Goal: Complete application form: Complete application form

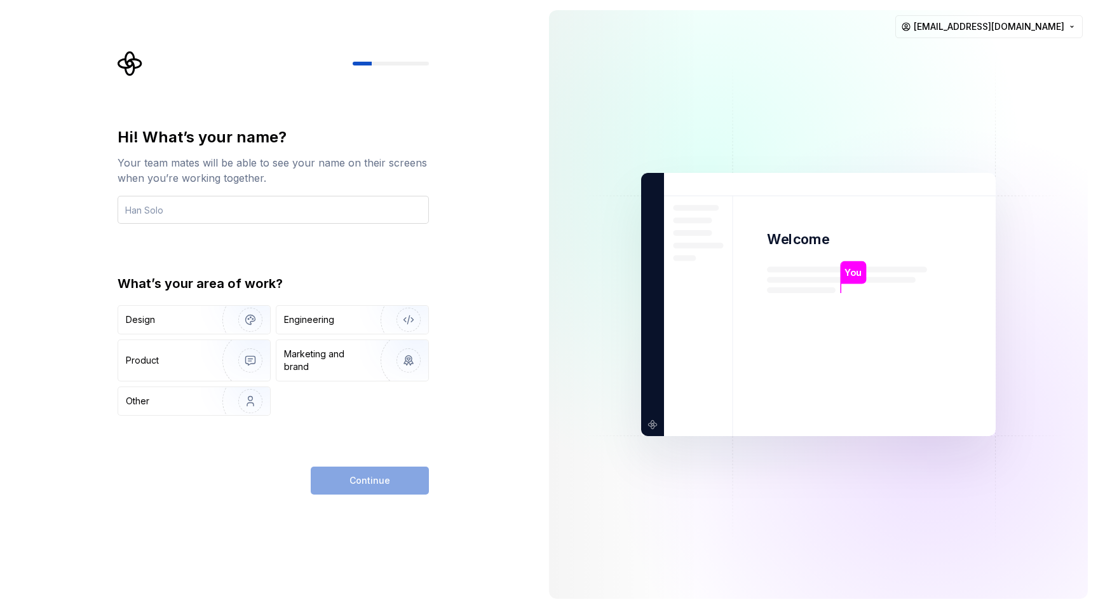
click at [220, 220] on input "text" at bounding box center [273, 210] width 311 height 28
click at [118, 248] on div "Hi! What’s your name? Your team mates will be able to see your name on their sc…" at bounding box center [273, 271] width 311 height 288
click at [202, 198] on input "text" at bounding box center [273, 210] width 311 height 28
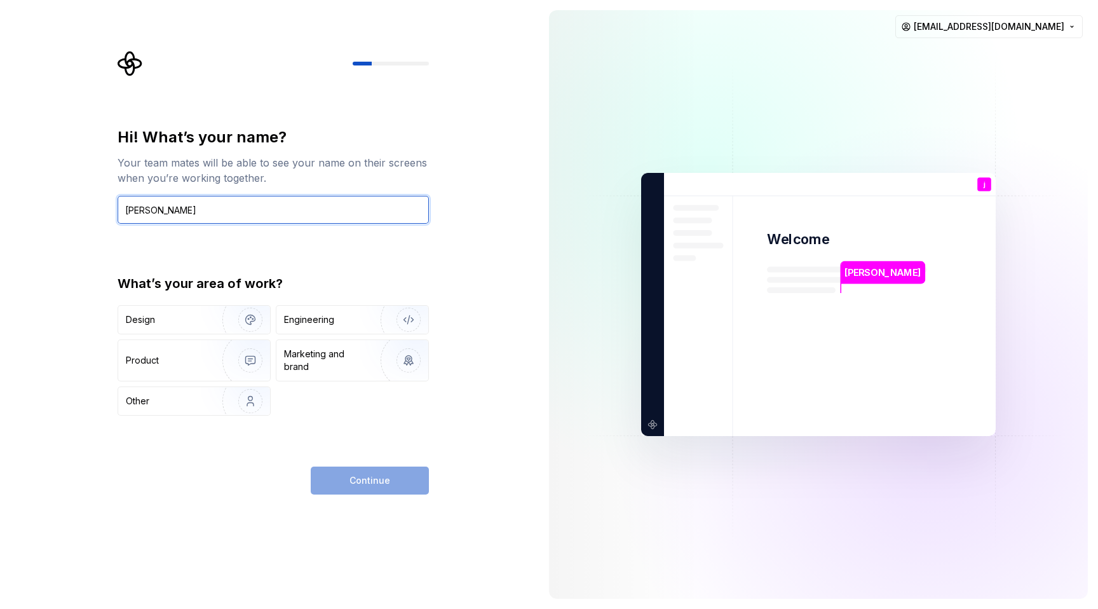
type input "jeremy yang"
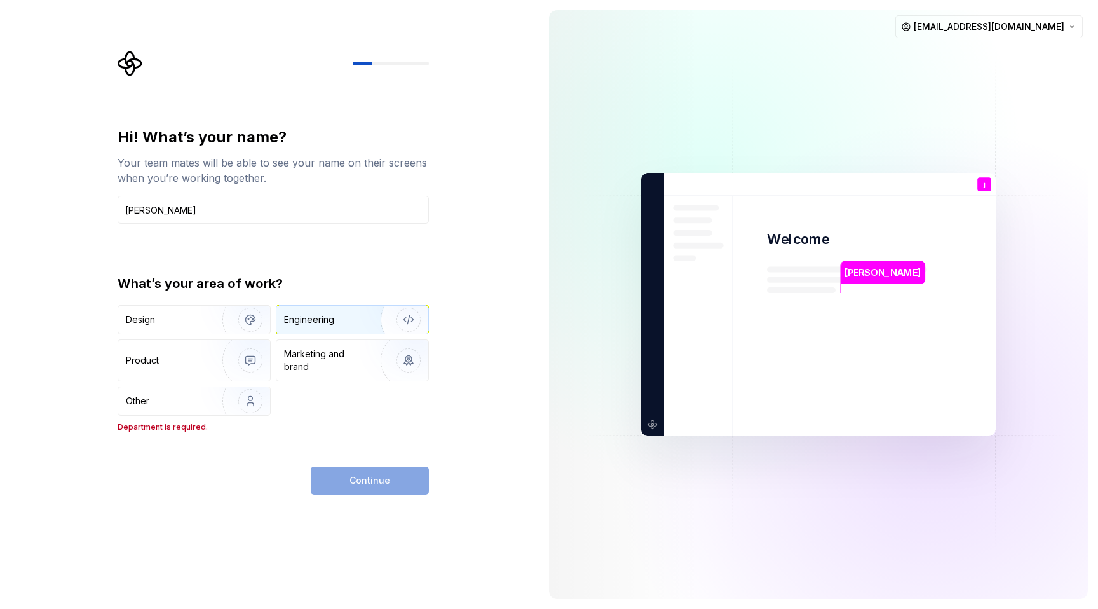
click at [337, 323] on div "Engineering" at bounding box center [334, 319] width 101 height 13
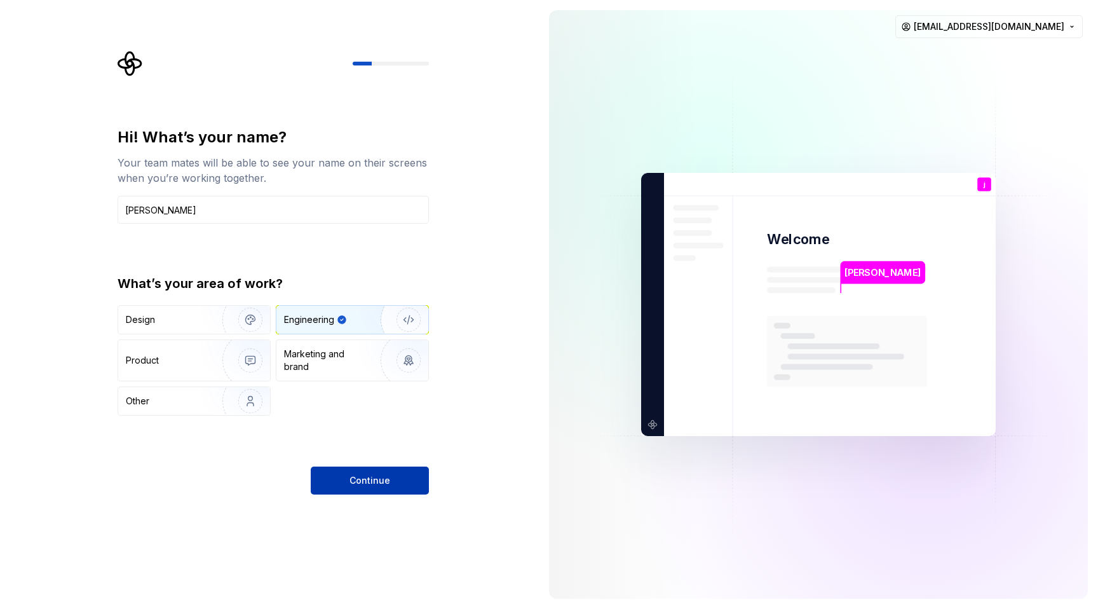
click at [362, 471] on button "Continue" at bounding box center [370, 480] width 118 height 28
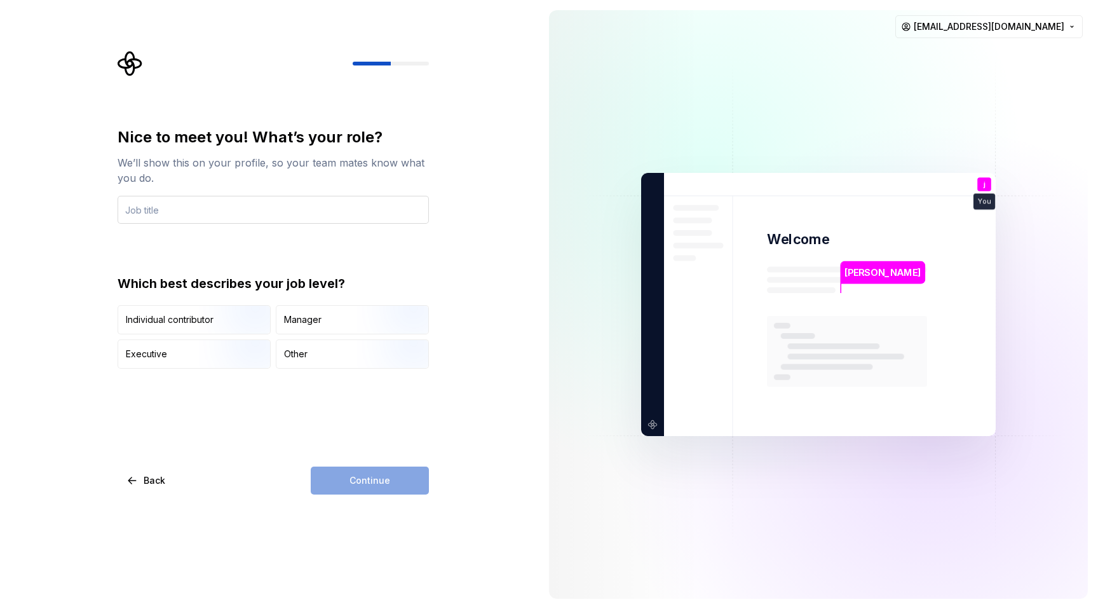
click at [169, 210] on input "text" at bounding box center [273, 210] width 311 height 28
type input "senior software engineer"
click at [368, 478] on div "Continue" at bounding box center [370, 480] width 118 height 28
click at [182, 328] on div "Individual contributor" at bounding box center [194, 320] width 152 height 28
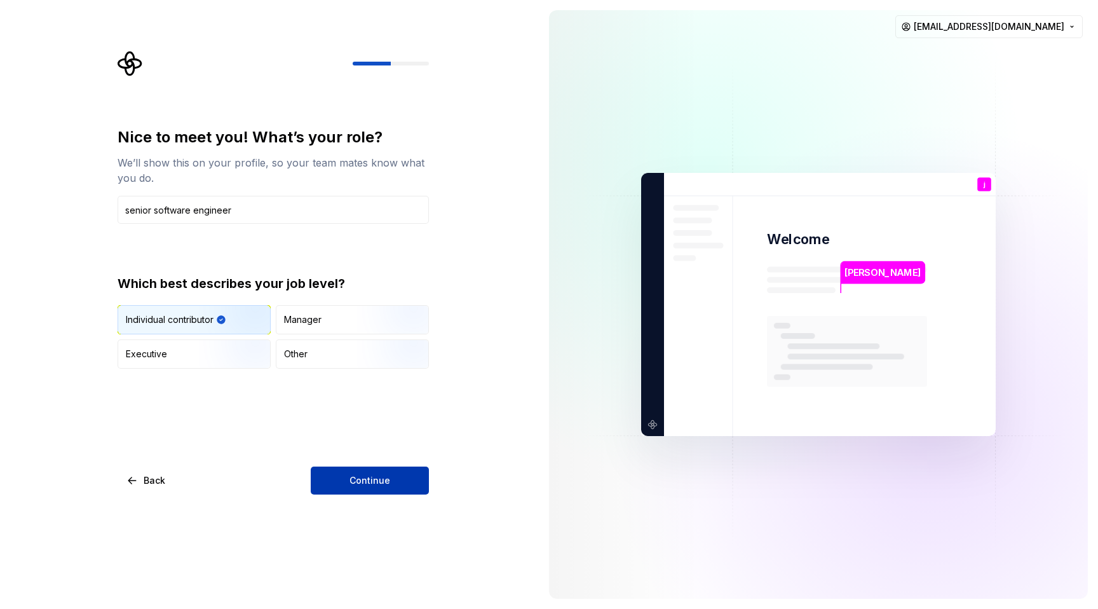
click at [346, 480] on button "Continue" at bounding box center [370, 480] width 118 height 28
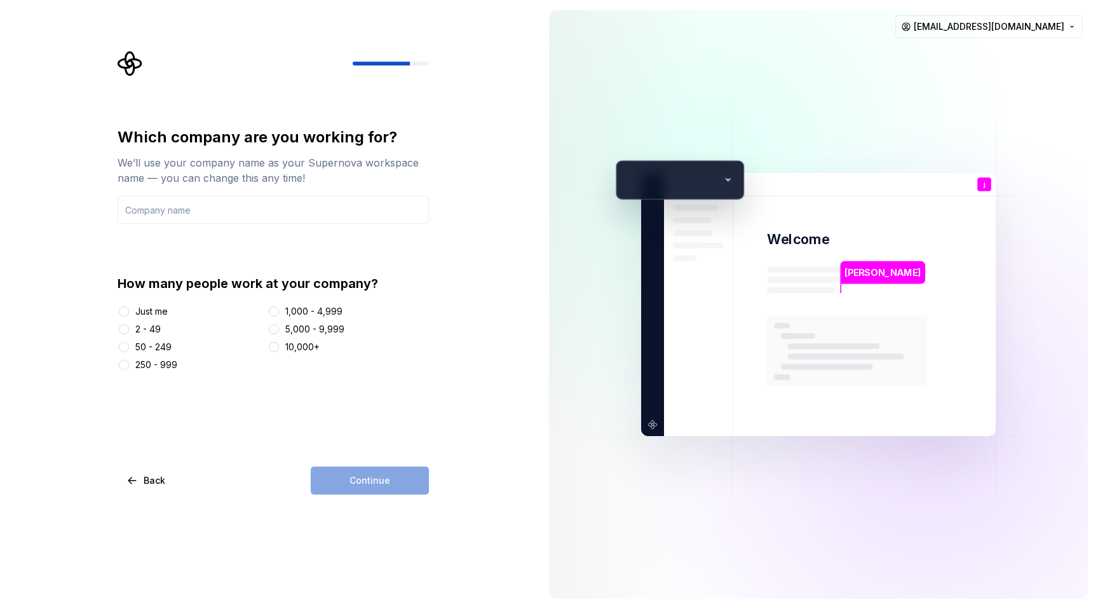
click at [728, 177] on icon at bounding box center [728, 179] width 19 height 19
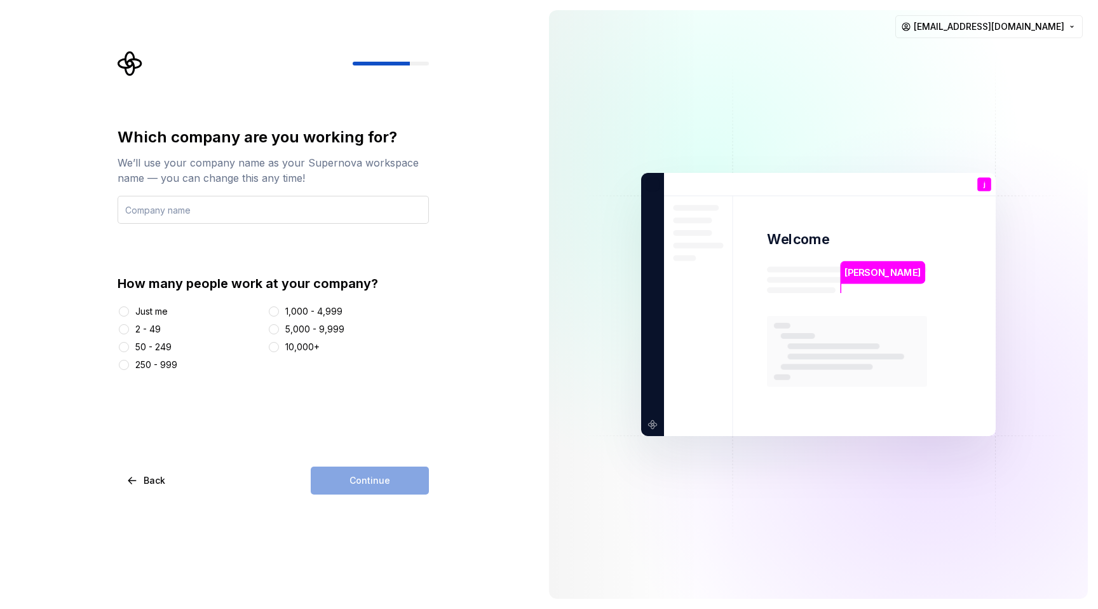
click at [165, 214] on input "text" at bounding box center [273, 210] width 311 height 28
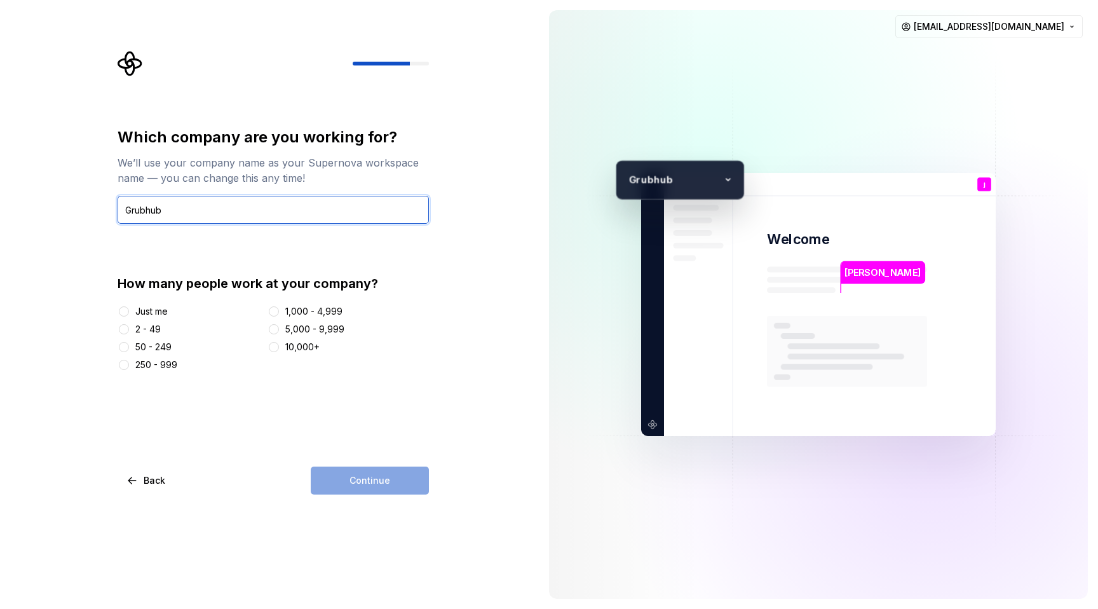
type input "Grubhub"
click at [124, 367] on button "250 - 999" at bounding box center [124, 365] width 10 height 10
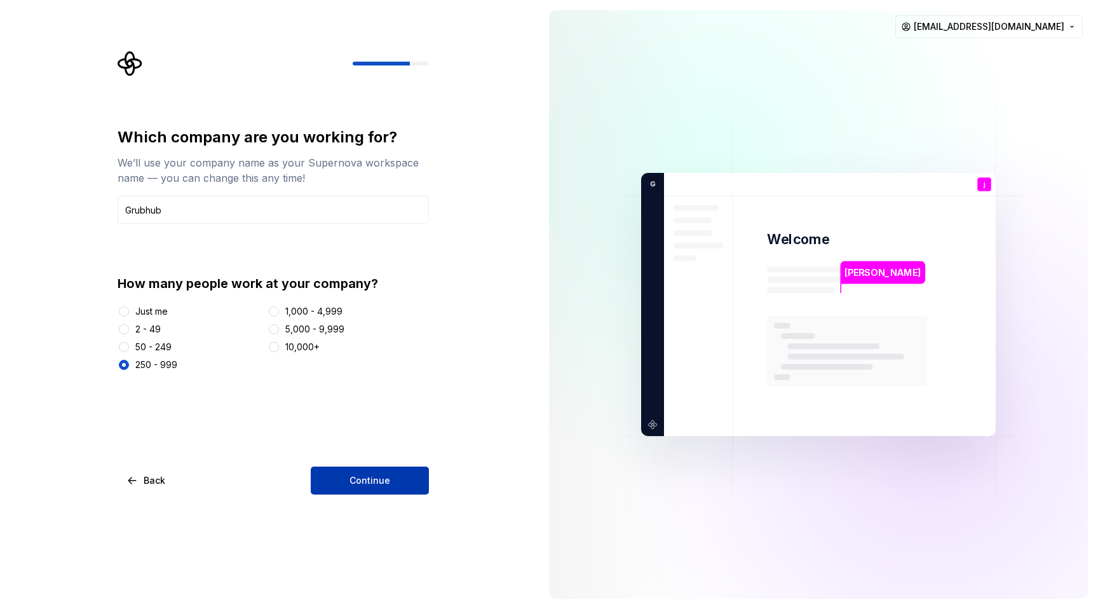
click at [372, 478] on span "Continue" at bounding box center [369, 480] width 41 height 13
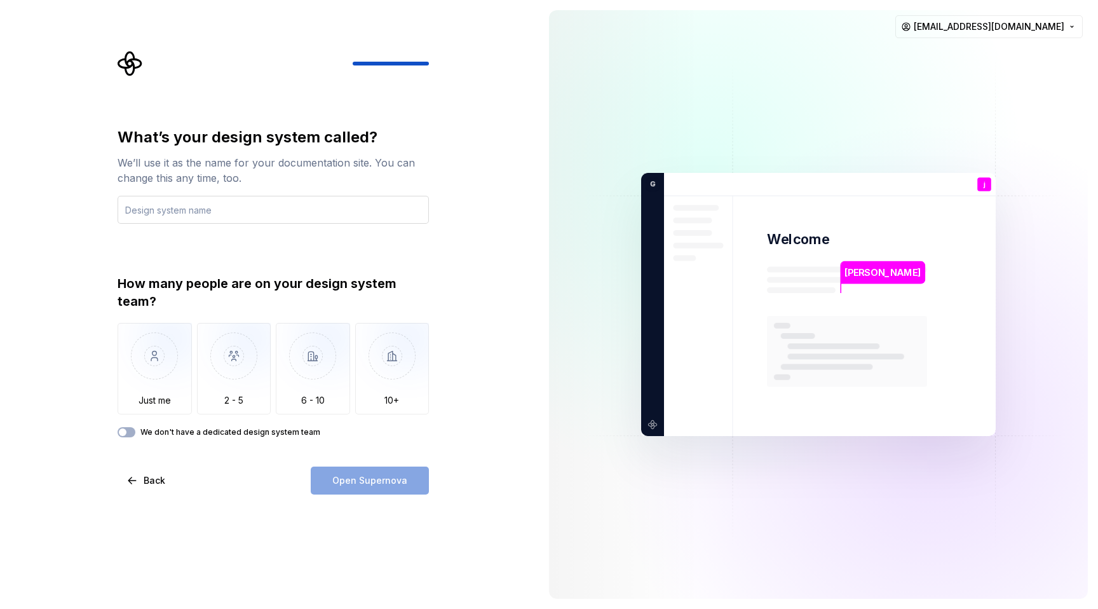
click at [214, 215] on input "text" at bounding box center [273, 210] width 311 height 28
click at [91, 222] on div "What’s your design system called? We’ll use it as the name for your documentati…" at bounding box center [269, 304] width 539 height 609
click at [360, 469] on div "Open Supernova" at bounding box center [370, 480] width 118 height 28
click at [55, 165] on div "What’s your design system called? We’ll use it as the name for your documentati…" at bounding box center [269, 304] width 539 height 609
click at [166, 201] on input "text" at bounding box center [273, 210] width 311 height 28
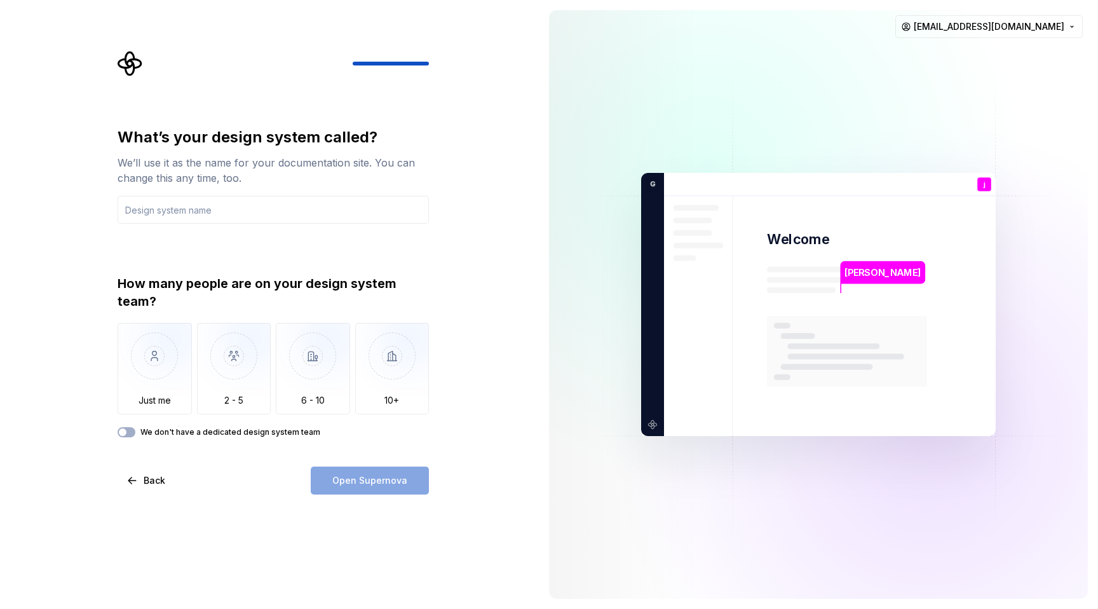
click at [607, 89] on img at bounding box center [818, 304] width 515 height 600
click at [120, 63] on icon "Supernova Logo" at bounding box center [130, 63] width 25 height 25
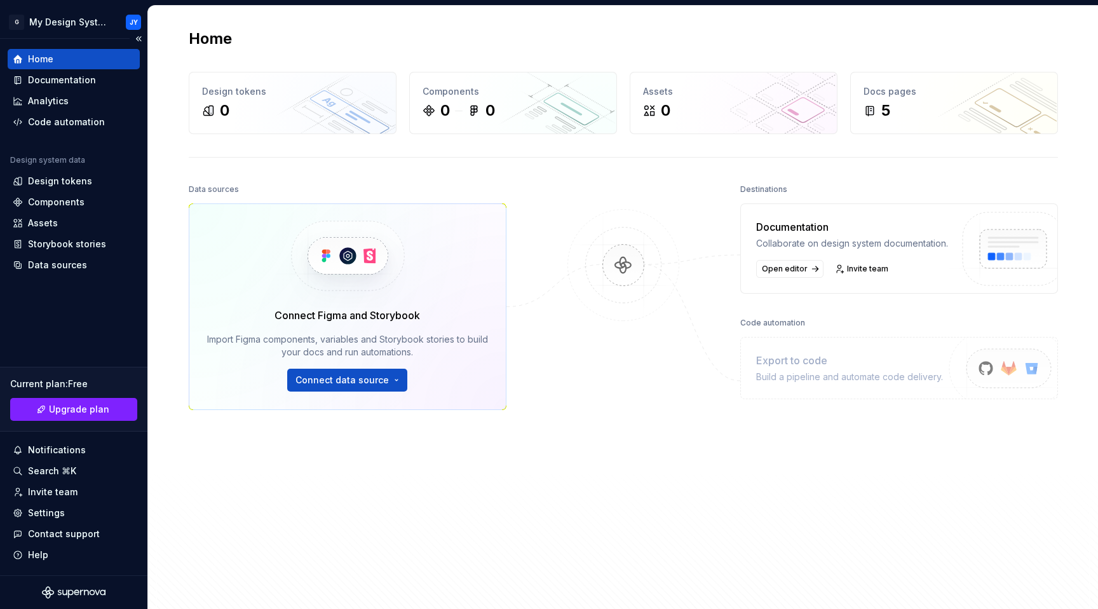
click at [50, 55] on div "Home" at bounding box center [40, 59] width 25 height 13
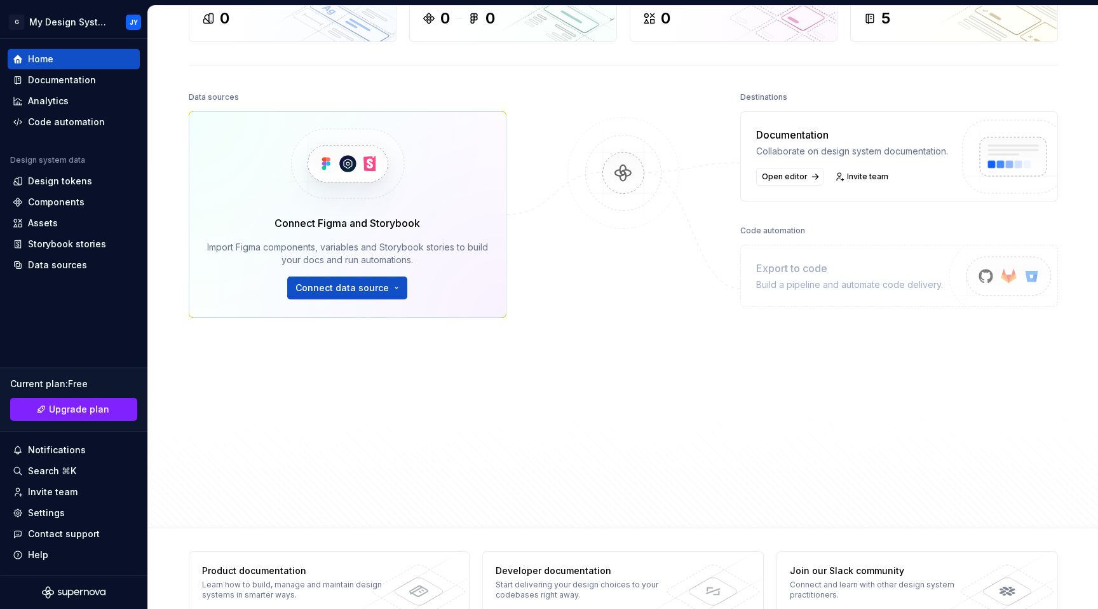
scroll to position [119, 0]
